Goal: Transaction & Acquisition: Purchase product/service

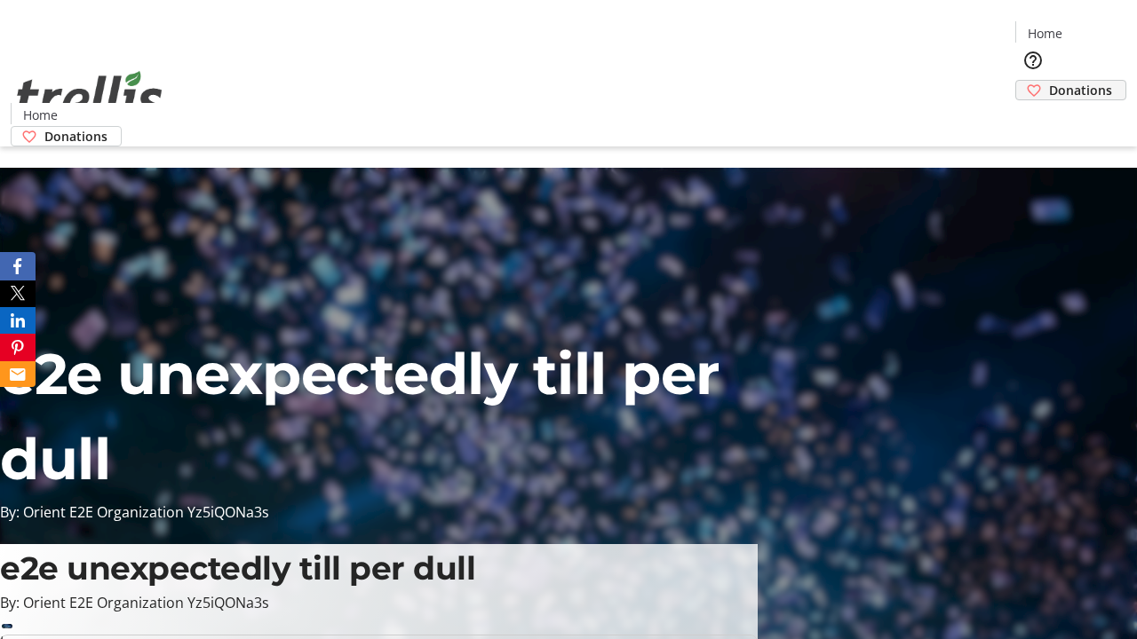
click at [1049, 81] on span "Donations" at bounding box center [1080, 90] width 63 height 19
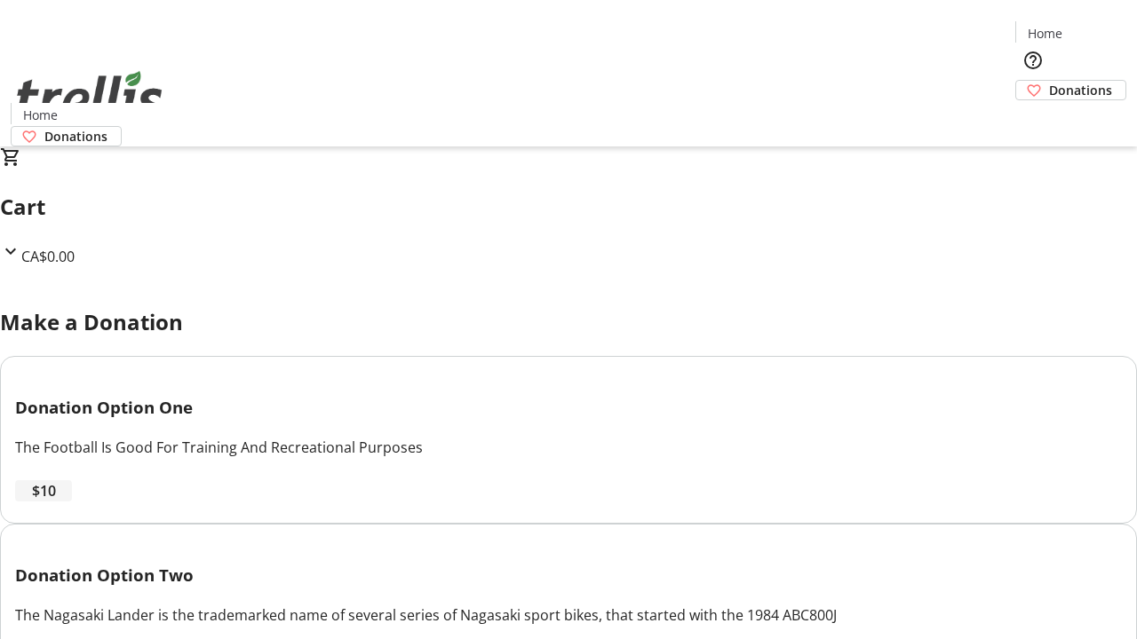
click at [56, 502] on span "$10" at bounding box center [44, 490] width 24 height 21
